Goal: Task Accomplishment & Management: Use online tool/utility

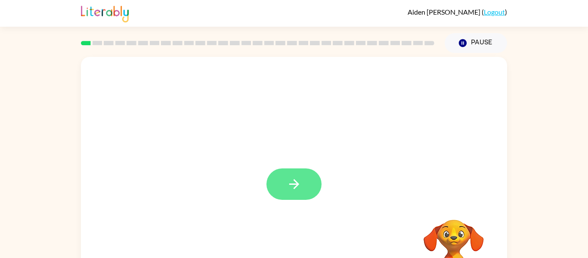
click at [295, 191] on icon "button" at bounding box center [294, 183] width 15 height 15
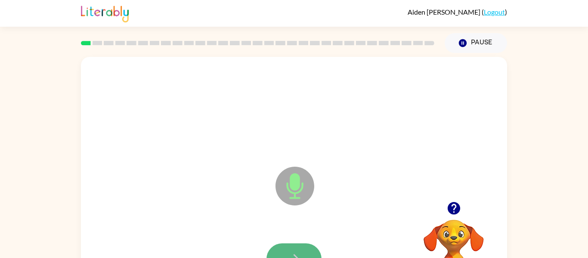
click at [294, 250] on button "button" at bounding box center [293, 258] width 55 height 31
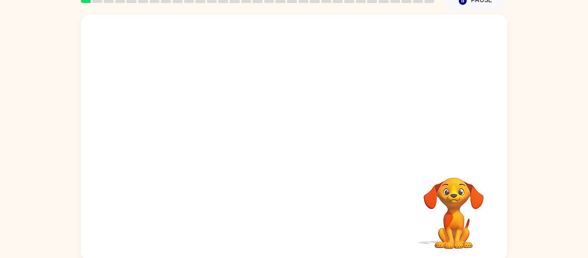
scroll to position [45, 0]
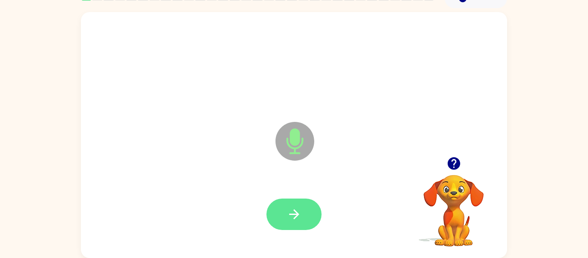
click at [304, 212] on button "button" at bounding box center [293, 213] width 55 height 31
click at [282, 207] on button "button" at bounding box center [293, 213] width 55 height 31
click at [278, 208] on button "button" at bounding box center [293, 213] width 55 height 31
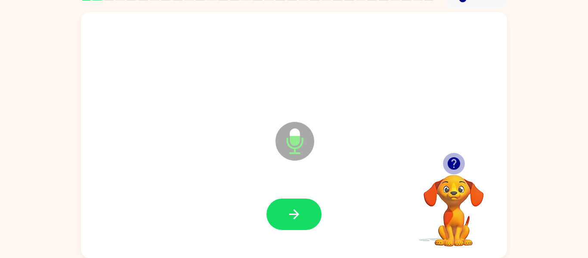
click at [455, 157] on icon "button" at bounding box center [453, 163] width 15 height 15
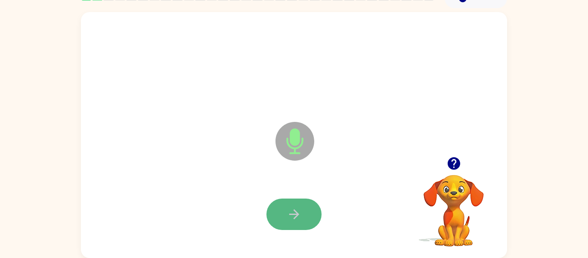
click at [300, 219] on icon "button" at bounding box center [294, 214] width 15 height 15
click at [292, 210] on icon "button" at bounding box center [294, 214] width 15 height 15
click at [285, 206] on button "button" at bounding box center [293, 213] width 55 height 31
click at [306, 209] on button "button" at bounding box center [293, 213] width 55 height 31
click at [306, 209] on div at bounding box center [293, 213] width 55 height 31
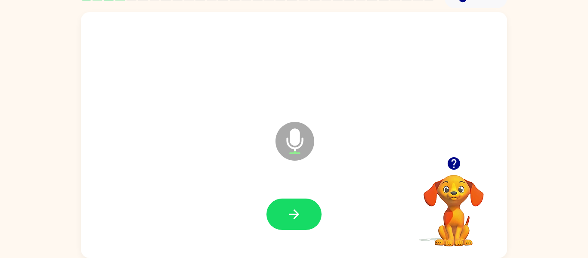
click at [452, 162] on icon "button" at bounding box center [453, 163] width 12 height 12
click at [296, 213] on icon "button" at bounding box center [294, 214] width 10 height 10
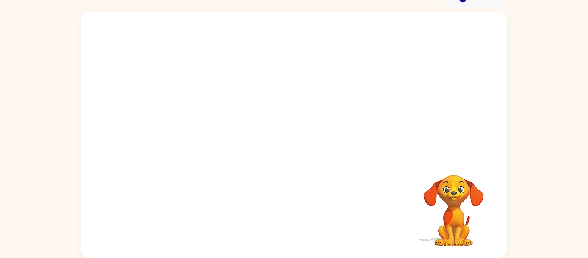
click at [450, 201] on video "Your browser must support playing .mp4 files to use Literably. Please try using…" at bounding box center [454, 204] width 86 height 86
click at [456, 170] on video "Your browser must support playing .mp4 files to use Literably. Please try using…" at bounding box center [454, 204] width 86 height 86
click at [458, 174] on video "Your browser must support playing .mp4 files to use Literably. Please try using…" at bounding box center [454, 204] width 86 height 86
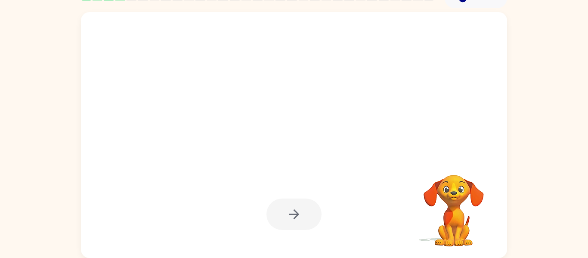
click at [458, 174] on video "Your browser must support playing .mp4 files to use Literably. Please try using…" at bounding box center [454, 204] width 86 height 86
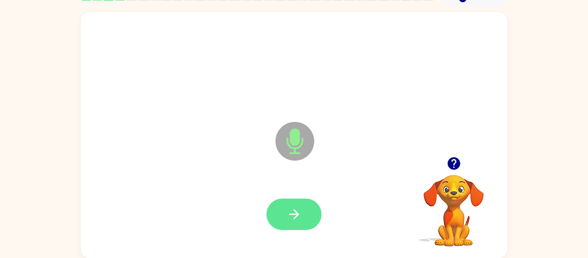
click at [299, 207] on icon "button" at bounding box center [294, 214] width 15 height 15
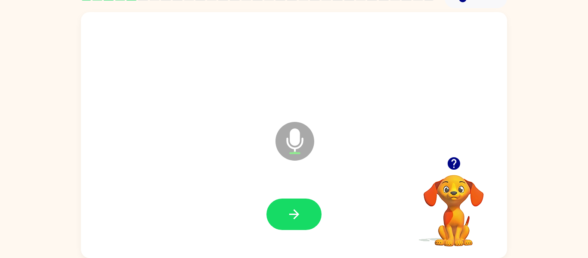
click at [451, 169] on icon "button" at bounding box center [453, 163] width 12 height 12
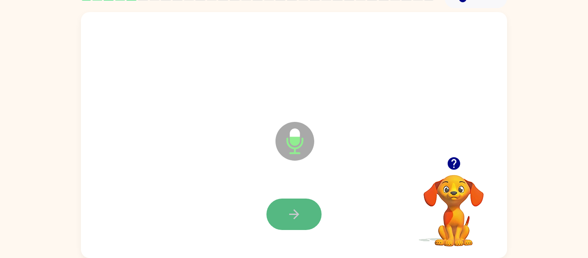
click at [307, 214] on button "button" at bounding box center [293, 213] width 55 height 31
click at [283, 218] on button "button" at bounding box center [293, 213] width 55 height 31
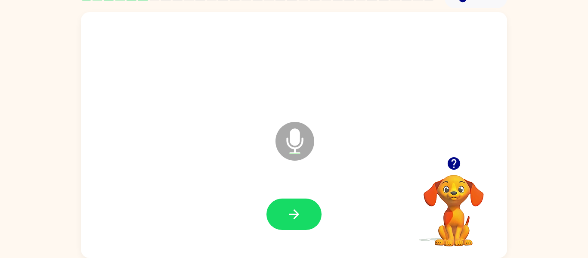
click at [453, 161] on icon "button" at bounding box center [453, 163] width 12 height 12
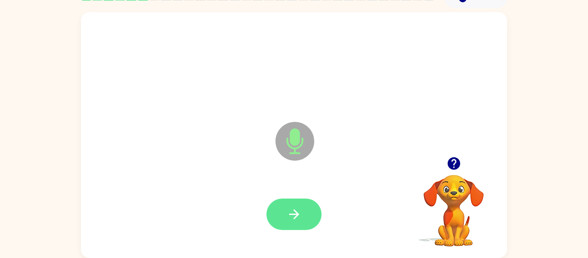
click at [295, 218] on icon "button" at bounding box center [294, 214] width 10 height 10
click at [300, 210] on icon "button" at bounding box center [294, 214] width 15 height 15
click at [306, 218] on button "button" at bounding box center [293, 213] width 55 height 31
click at [297, 211] on icon "button" at bounding box center [294, 214] width 15 height 15
click at [297, 212] on icon "button" at bounding box center [294, 214] width 10 height 10
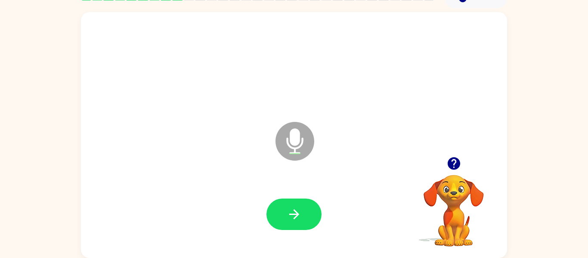
click at [456, 164] on icon "button" at bounding box center [453, 163] width 12 height 12
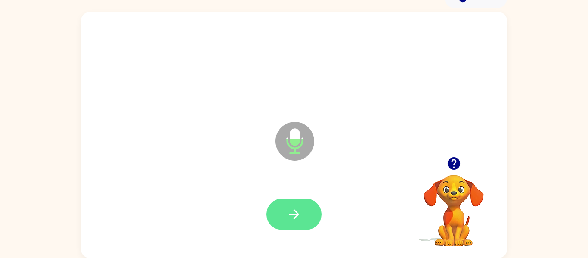
click at [292, 209] on icon "button" at bounding box center [294, 214] width 15 height 15
click at [293, 210] on icon "button" at bounding box center [294, 214] width 15 height 15
click at [289, 216] on icon "button" at bounding box center [294, 214] width 15 height 15
click at [288, 221] on icon "button" at bounding box center [294, 214] width 15 height 15
click at [290, 220] on icon "button" at bounding box center [294, 214] width 15 height 15
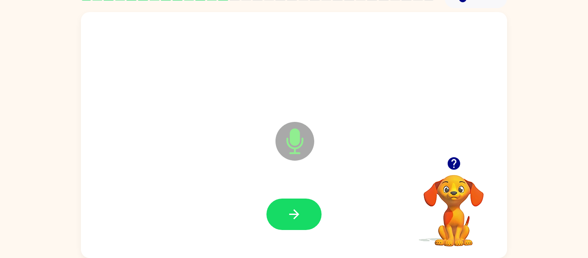
click at [290, 220] on icon "button" at bounding box center [294, 214] width 15 height 15
click at [298, 213] on icon "button" at bounding box center [294, 214] width 15 height 15
click at [306, 210] on button "button" at bounding box center [293, 213] width 55 height 31
click at [298, 213] on icon "button" at bounding box center [294, 214] width 15 height 15
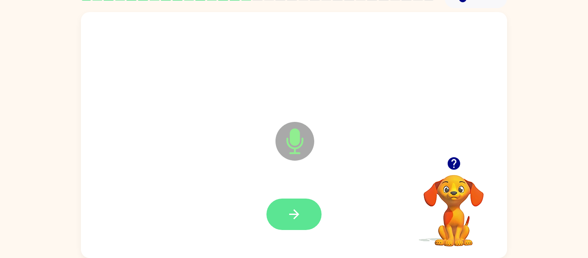
click at [298, 213] on icon "button" at bounding box center [294, 214] width 15 height 15
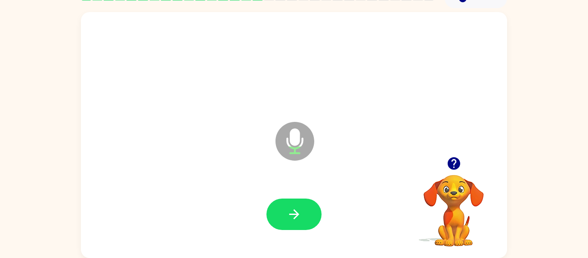
click at [298, 213] on icon "button" at bounding box center [294, 214] width 15 height 15
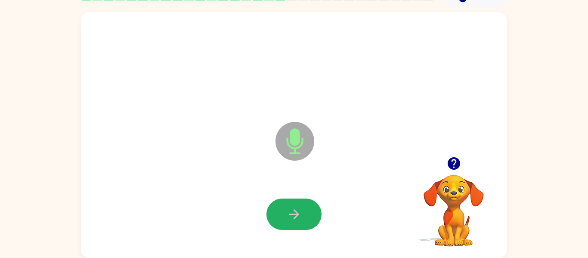
click at [298, 213] on icon "button" at bounding box center [294, 214] width 15 height 15
click at [293, 203] on button "button" at bounding box center [293, 213] width 55 height 31
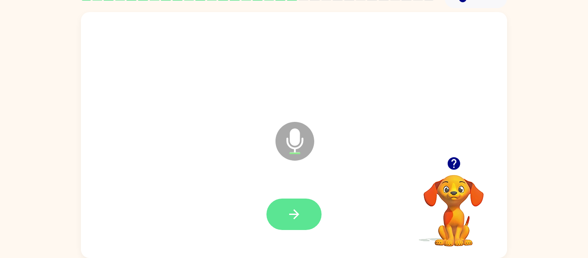
click at [285, 210] on button "button" at bounding box center [293, 213] width 55 height 31
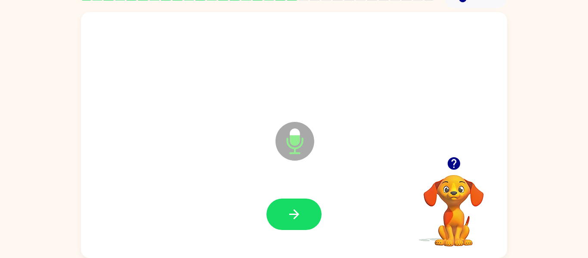
click at [285, 210] on button "button" at bounding box center [293, 213] width 55 height 31
click at [304, 199] on button "button" at bounding box center [293, 213] width 55 height 31
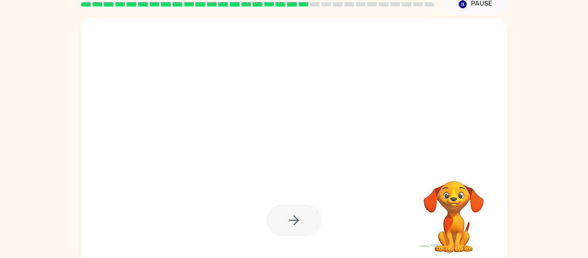
scroll to position [38, 0]
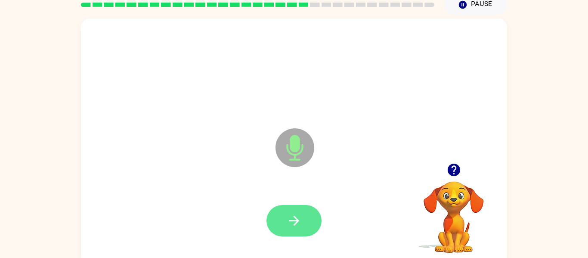
click at [293, 213] on icon "button" at bounding box center [294, 220] width 15 height 15
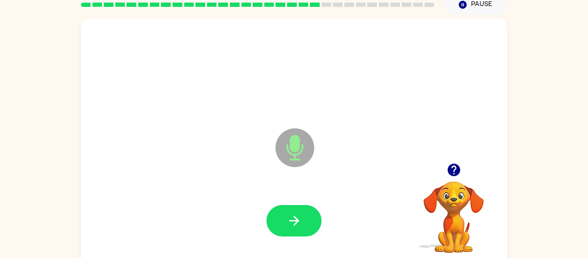
click at [293, 213] on icon "button" at bounding box center [294, 220] width 15 height 15
click at [293, 213] on div at bounding box center [294, 220] width 409 height 71
click at [293, 213] on icon "button" at bounding box center [294, 220] width 15 height 15
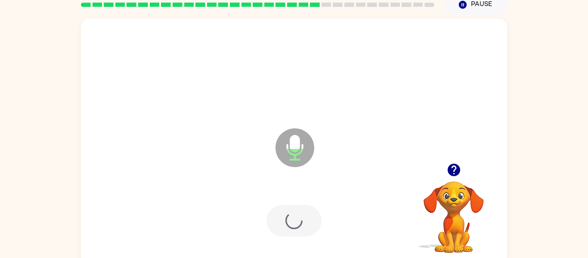
click at [293, 213] on div at bounding box center [293, 220] width 55 height 31
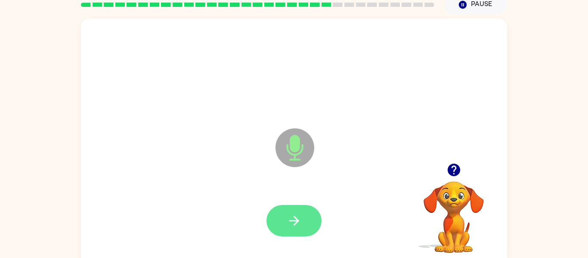
click at [300, 216] on icon "button" at bounding box center [294, 220] width 15 height 15
click at [299, 213] on icon "button" at bounding box center [294, 220] width 15 height 15
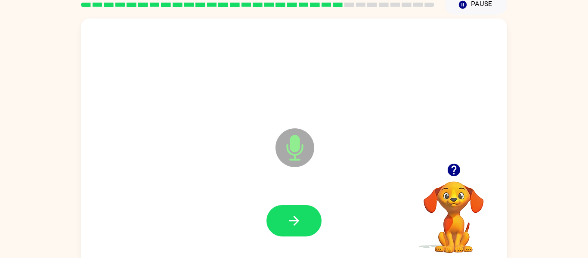
click at [299, 213] on icon "button" at bounding box center [294, 220] width 15 height 15
click at [454, 171] on icon "button" at bounding box center [453, 169] width 15 height 15
click at [270, 211] on button "button" at bounding box center [293, 220] width 55 height 31
click at [301, 213] on icon "button" at bounding box center [294, 220] width 15 height 15
click at [300, 213] on icon "button" at bounding box center [294, 220] width 15 height 15
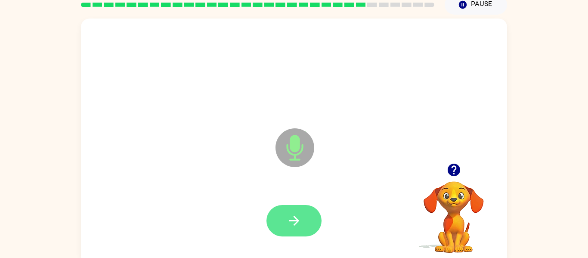
click at [300, 220] on icon "button" at bounding box center [294, 220] width 15 height 15
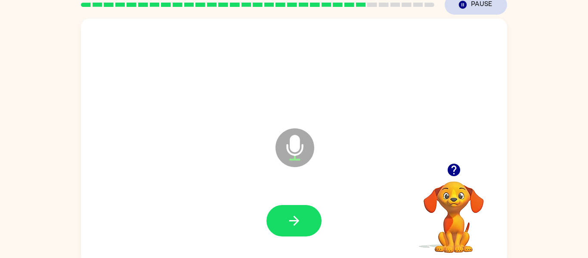
click at [474, 3] on button "Pause Pause" at bounding box center [476, 5] width 62 height 20
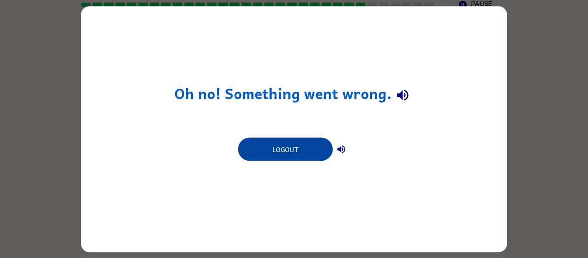
click at [287, 148] on button "Logout" at bounding box center [285, 148] width 95 height 23
